Goal: Download file/media

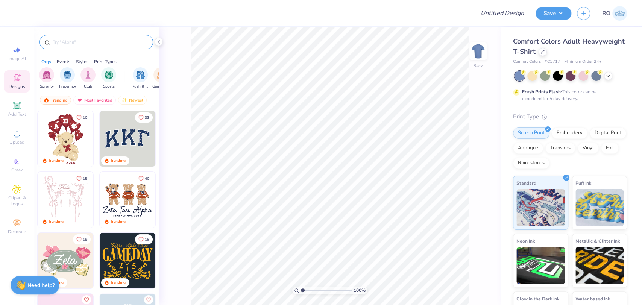
click at [75, 45] on input "text" at bounding box center [100, 42] width 96 height 8
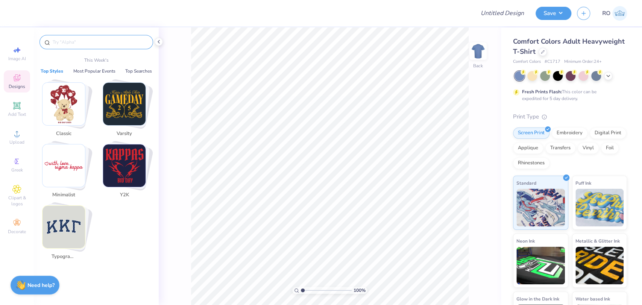
click at [76, 42] on input "text" at bounding box center [100, 42] width 96 height 8
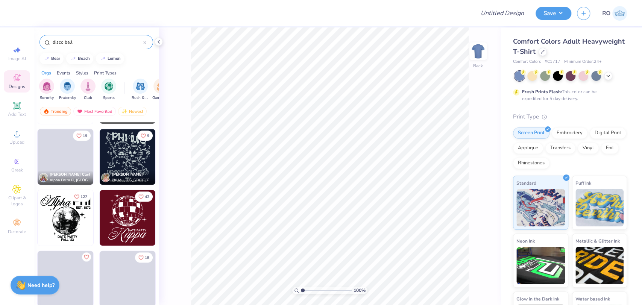
scroll to position [668, 0]
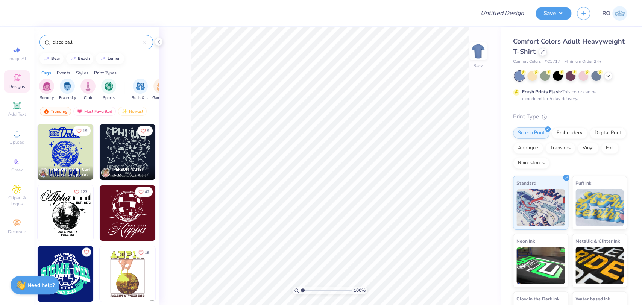
type input "disco ball"
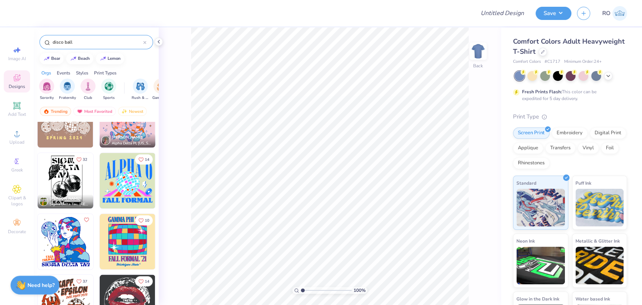
scroll to position [946, 0]
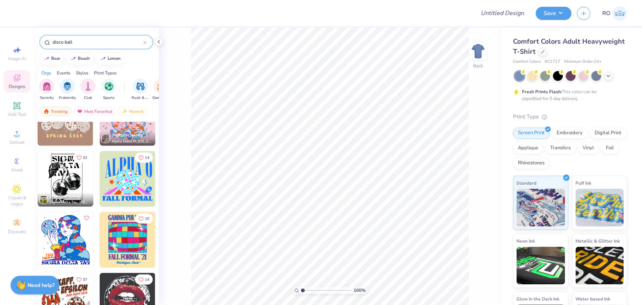
click at [122, 184] on img at bounding box center [128, 179] width 56 height 56
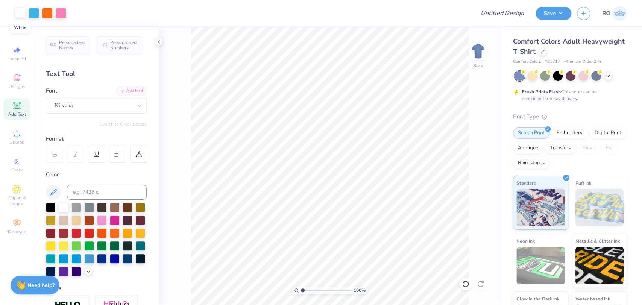
click at [21, 12] on div at bounding box center [20, 12] width 11 height 11
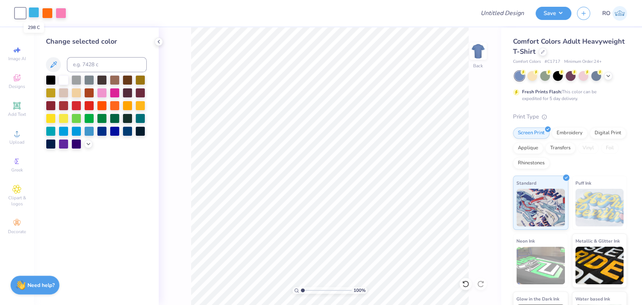
click at [33, 13] on div at bounding box center [34, 12] width 11 height 11
click at [54, 80] on div at bounding box center [51, 79] width 10 height 10
click at [62, 14] on div at bounding box center [61, 12] width 11 height 11
click at [65, 76] on div at bounding box center [64, 79] width 10 height 10
click at [45, 11] on div at bounding box center [47, 12] width 11 height 11
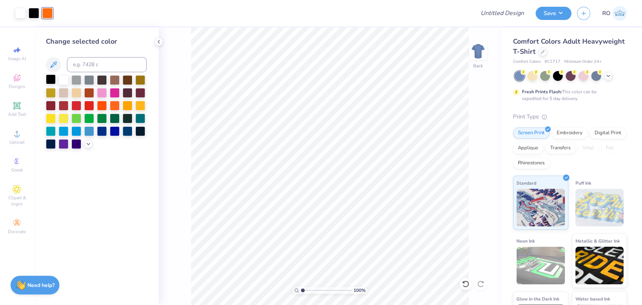
click at [50, 78] on div at bounding box center [51, 79] width 10 height 10
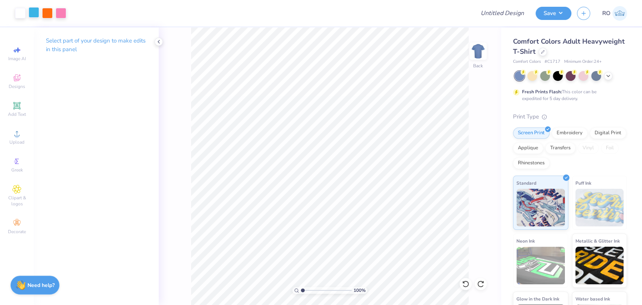
click at [35, 14] on div at bounding box center [34, 12] width 11 height 11
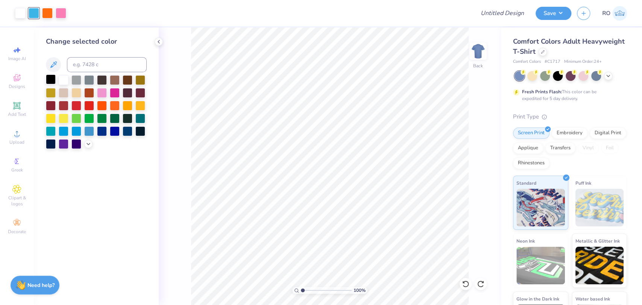
click at [50, 79] on div at bounding box center [51, 79] width 10 height 10
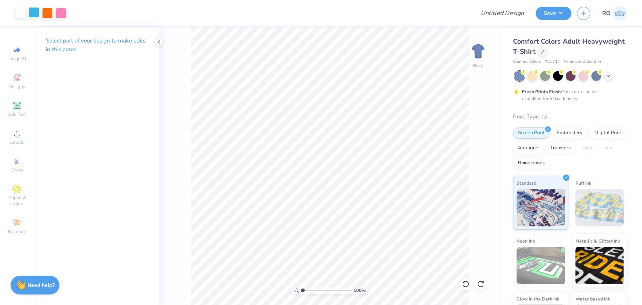
click at [33, 16] on div at bounding box center [34, 12] width 11 height 11
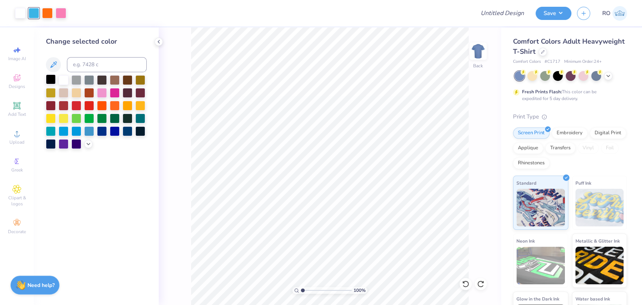
click at [51, 78] on div at bounding box center [51, 79] width 10 height 10
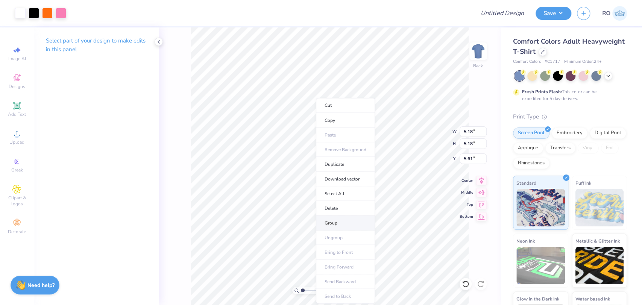
click at [352, 217] on li "Group" at bounding box center [345, 222] width 59 height 15
click at [355, 175] on li "Download vector" at bounding box center [352, 178] width 59 height 15
click at [184, 6] on div at bounding box center [270, 13] width 397 height 26
click at [118, 131] on div "Select part of your design to make edits in this panel" at bounding box center [96, 166] width 125 height 278
click at [158, 45] on div at bounding box center [159, 42] width 8 height 8
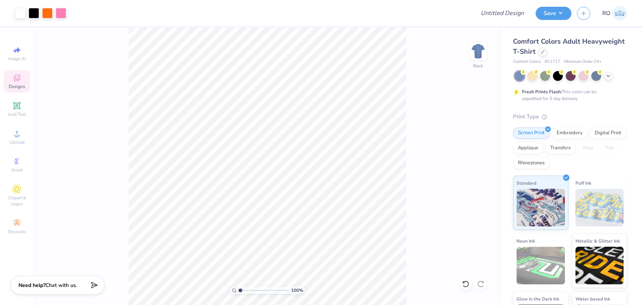
click at [18, 78] on icon at bounding box center [16, 77] width 9 height 9
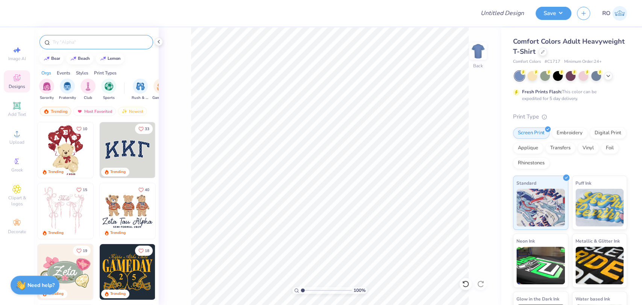
click at [78, 42] on input "text" at bounding box center [100, 42] width 96 height 8
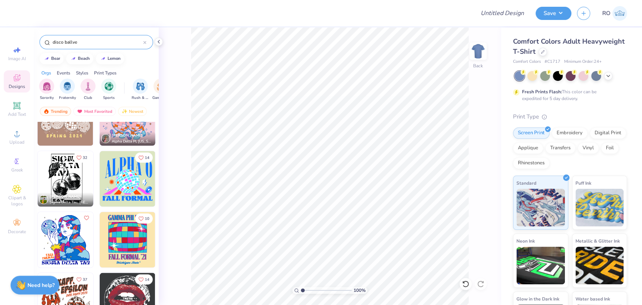
type input "disco ballvec"
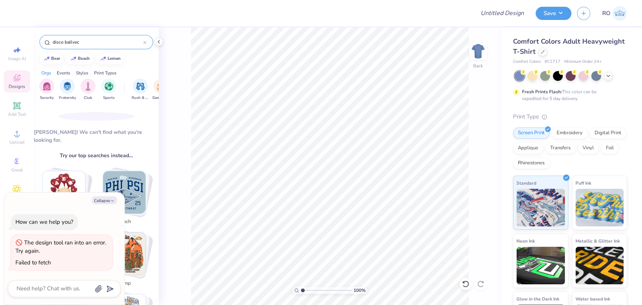
type textarea "x"
type input "disco ballvec"
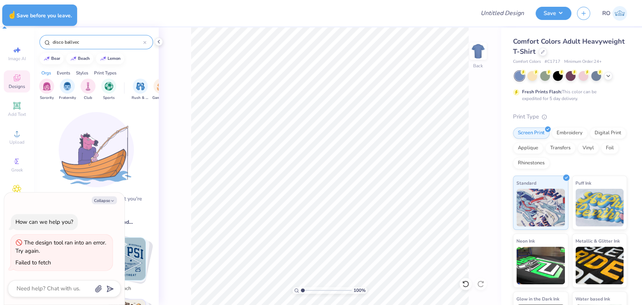
type textarea "x"
